Goal: Task Accomplishment & Management: Use online tool/utility

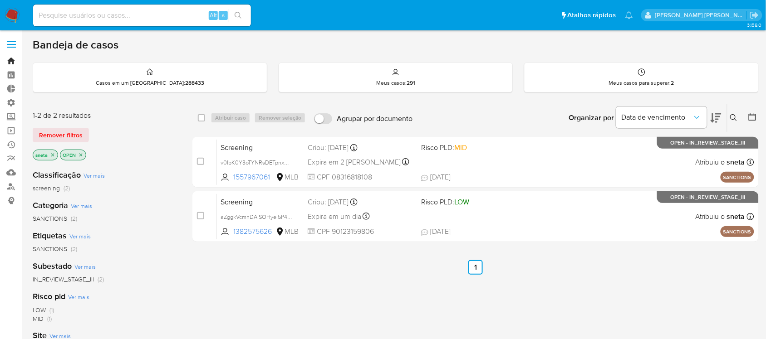
click at [14, 61] on link "Bandeja" at bounding box center [54, 61] width 108 height 14
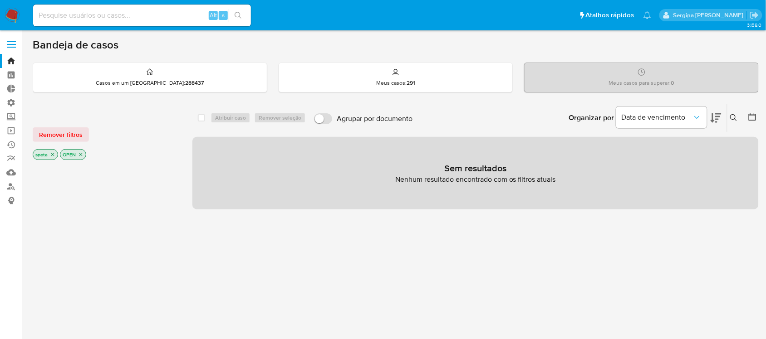
click at [108, 10] on input at bounding box center [142, 16] width 218 height 12
paste input "V5IXU8jBTKUYYpz8yH3Z2DJu"
type input "V5IXU8jBTKUYYpz8yH3Z2DJu"
click at [236, 15] on icon "search-icon" at bounding box center [238, 15] width 7 height 7
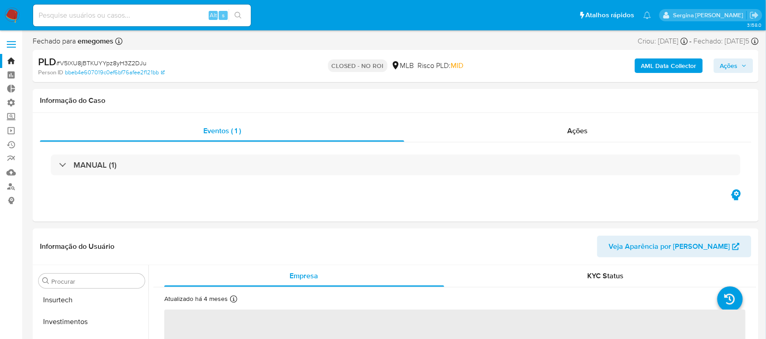
scroll to position [426, 0]
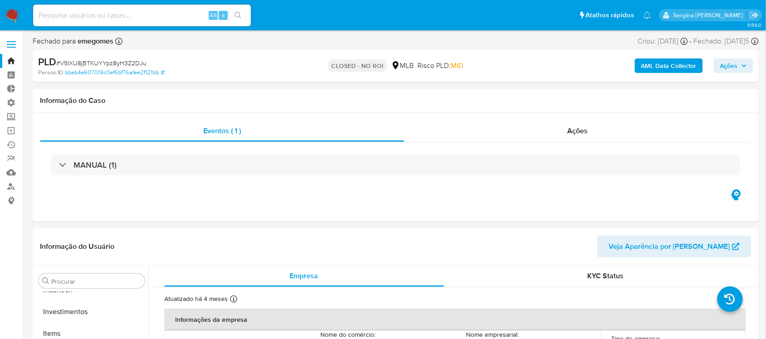
select select "10"
click at [591, 133] on div "Ações" at bounding box center [577, 131] width 347 height 22
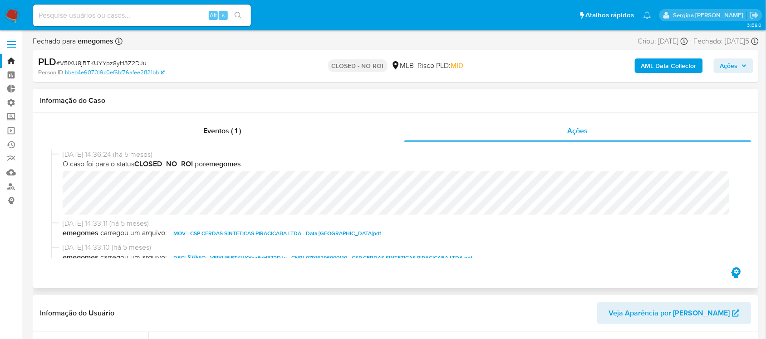
click at [311, 234] on span "MOV - CSP CERDAS SINTETICAS PIRACICABA LTDA - Data TX.pdf" at bounding box center [277, 233] width 208 height 11
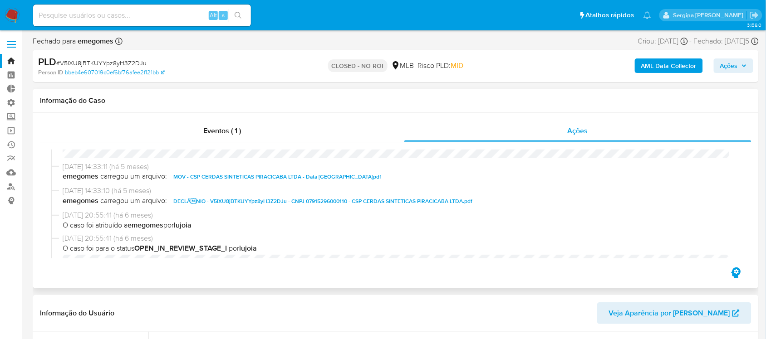
click at [334, 200] on span "DECLÃNIO - V5IXU8jBTKUYYpz8yH3Z2DJu - CNPJ 07915296000110 - CSP CERDAS SINTETI…" at bounding box center [322, 201] width 299 height 11
click at [599, 103] on h1 "Informação do Caso" at bounding box center [395, 100] width 711 height 9
click at [146, 19] on input at bounding box center [142, 16] width 218 height 12
paste input "mrJ8sCU1HZNpj3n8iYJvJqlQ"
type input "mrJ8sCU1HZNpj3n8iYJvJqlQ"
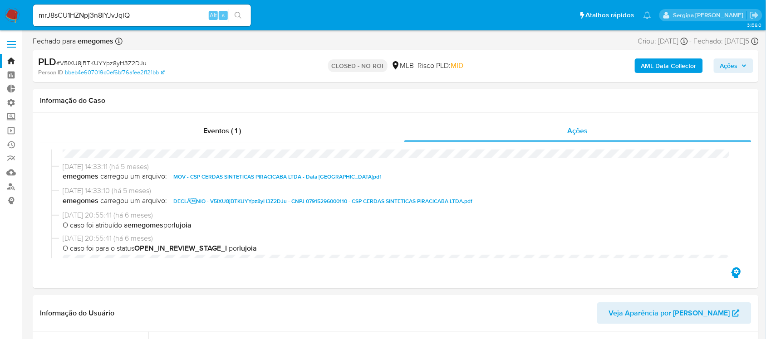
click at [238, 16] on icon "search-icon" at bounding box center [238, 15] width 7 height 7
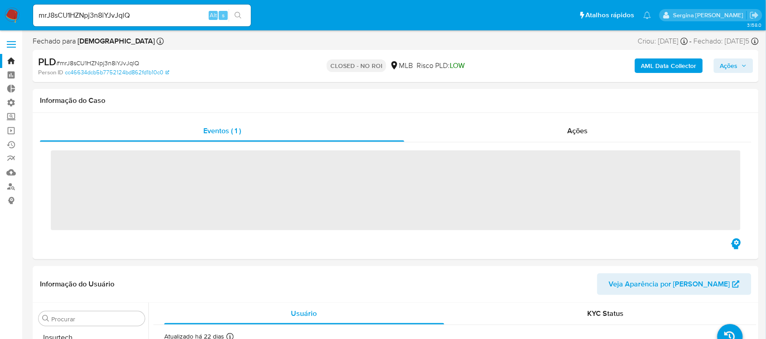
scroll to position [426, 0]
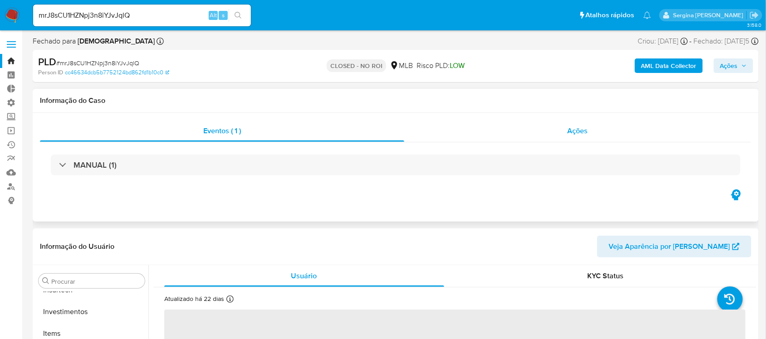
click at [599, 137] on div "Ações" at bounding box center [577, 131] width 347 height 22
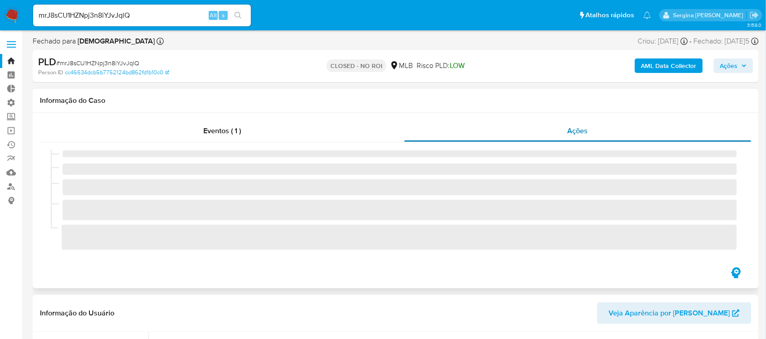
select select "10"
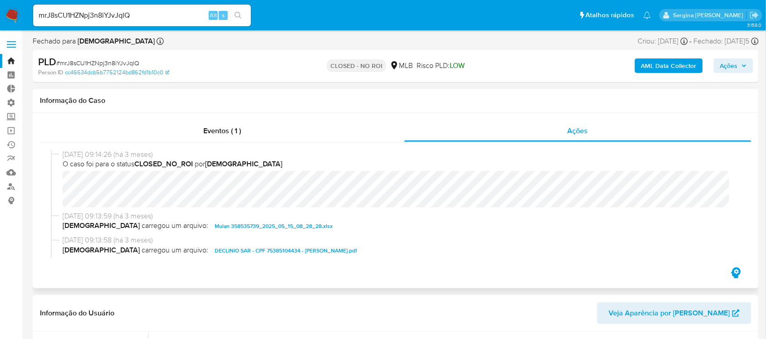
click at [249, 252] on span "DECLINIO SAR - CPF 75385104434 - SANDRA MARIA BRITO DE SOUZA.pdf" at bounding box center [286, 250] width 142 height 11
